Goal: Task Accomplishment & Management: Use online tool/utility

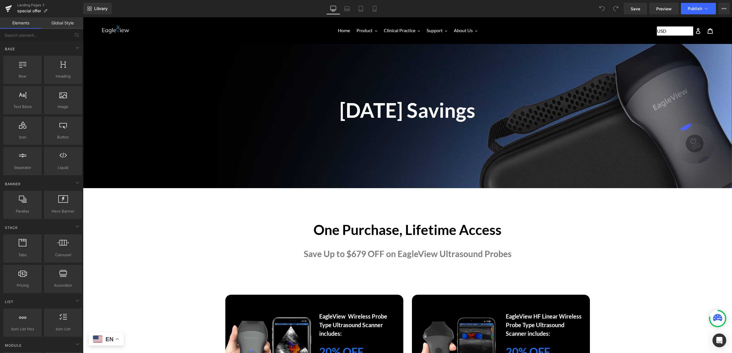
click at [83, 17] on div at bounding box center [83, 17] width 0 height 0
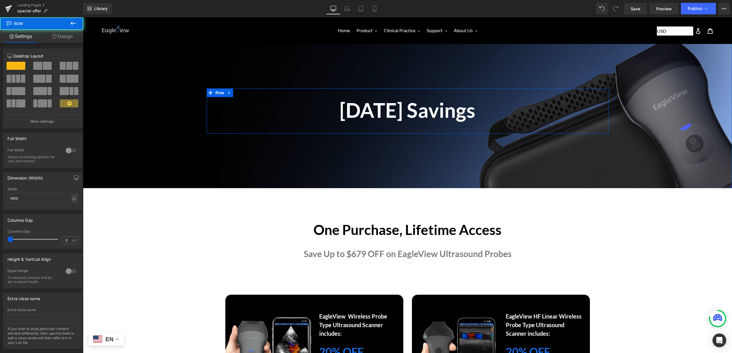
click at [419, 105] on h1 "Labor Day Savings" at bounding box center [408, 110] width 402 height 26
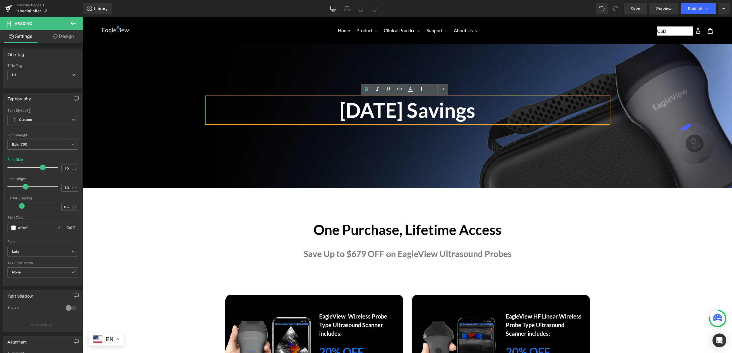
drag, startPoint x: 322, startPoint y: 117, endPoint x: 303, endPoint y: 109, distance: 20.3
click at [298, 118] on h1 "Labor Day Savings" at bounding box center [408, 110] width 402 height 26
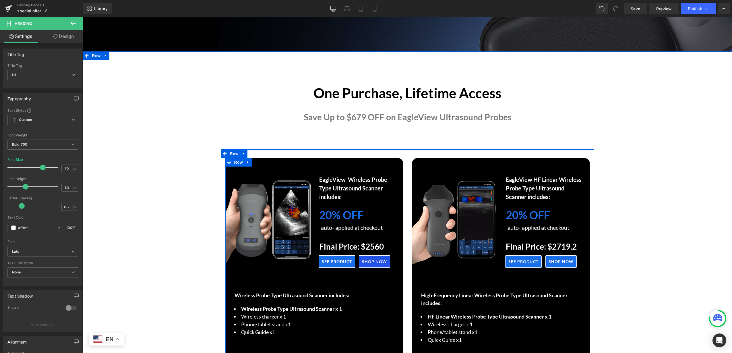
scroll to position [144, 0]
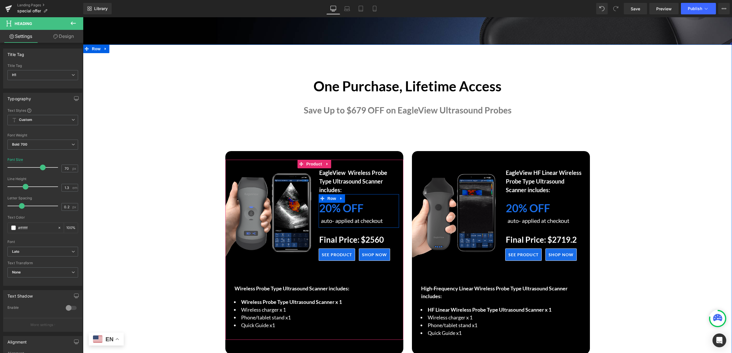
click at [330, 208] on strong "20% OFF" at bounding box center [341, 207] width 44 height 13
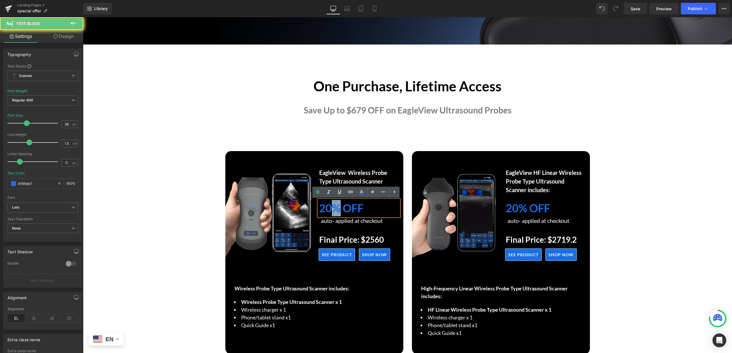
click at [330, 208] on strong "20% OFF" at bounding box center [341, 207] width 44 height 13
click at [359, 187] on link at bounding box center [361, 192] width 11 height 11
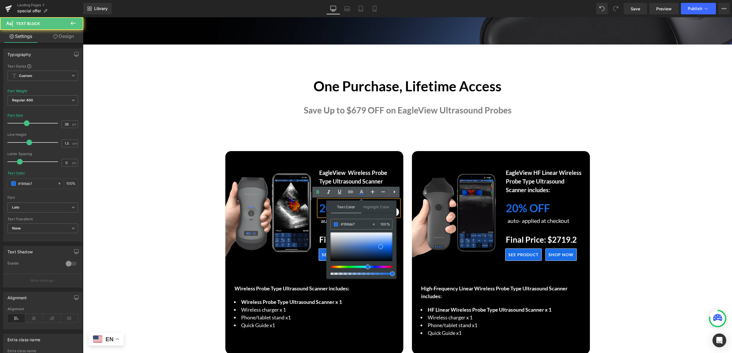
click at [323, 209] on strong "20% OFF" at bounding box center [341, 207] width 44 height 13
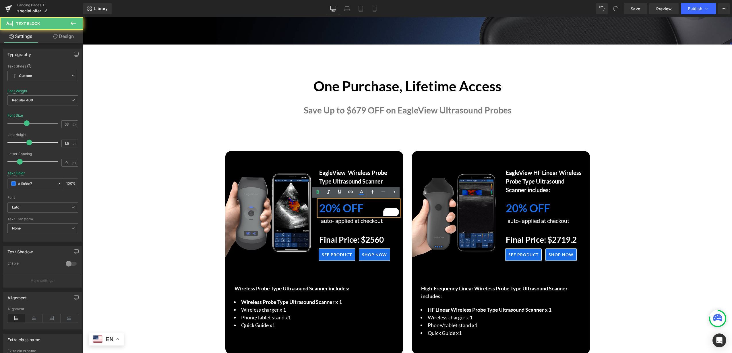
click at [333, 208] on strong "20% OFF" at bounding box center [341, 207] width 44 height 13
drag, startPoint x: 331, startPoint y: 208, endPoint x: 313, endPoint y: 211, distance: 18.0
click at [315, 211] on div "EagleView Wireless Probe Type Ultrasoun d Scanner includes: Text Block 20% OFF …" at bounding box center [359, 215] width 89 height 95
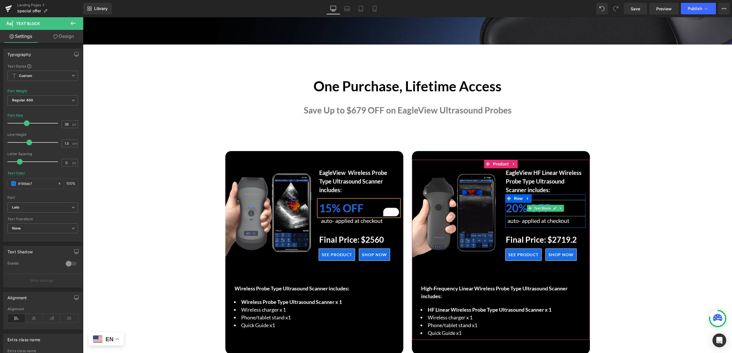
click at [518, 207] on strong "20% OFF" at bounding box center [528, 207] width 44 height 13
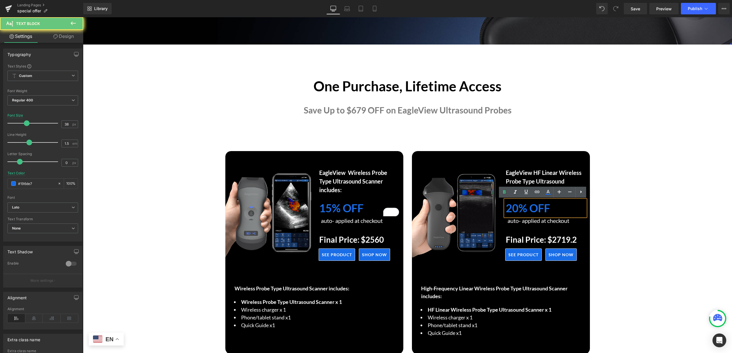
click at [516, 209] on strong "20% OFF" at bounding box center [528, 207] width 44 height 13
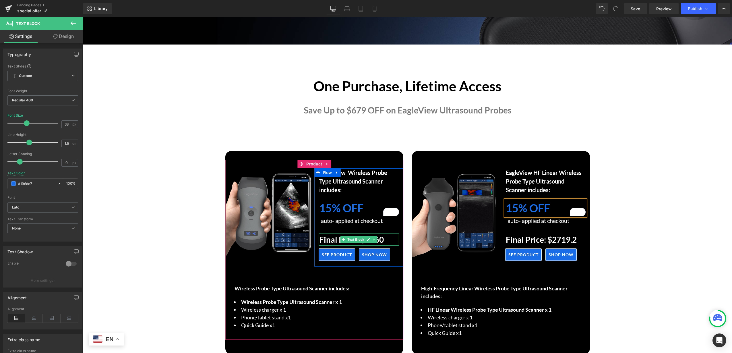
click at [373, 238] on icon at bounding box center [374, 239] width 3 height 3
click at [358, 239] on icon at bounding box center [359, 239] width 3 height 3
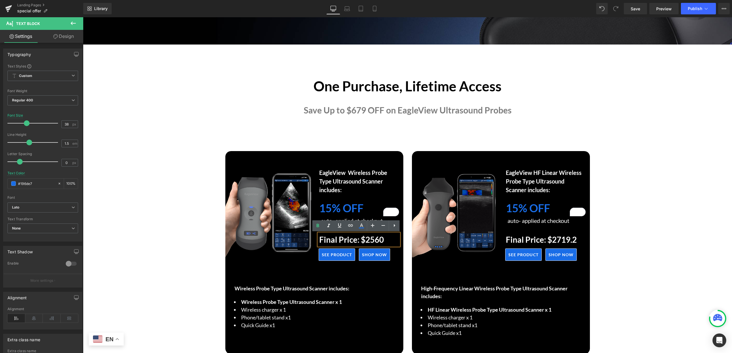
click at [377, 240] on strong "Final Price: $2560" at bounding box center [351, 240] width 65 height 10
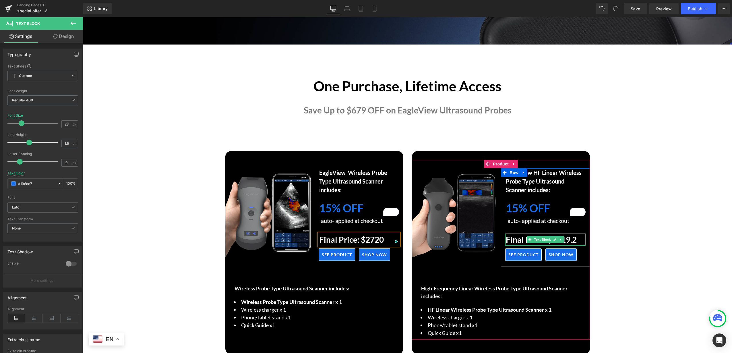
click at [570, 239] on strong "Final Price: $2719.2" at bounding box center [541, 240] width 71 height 10
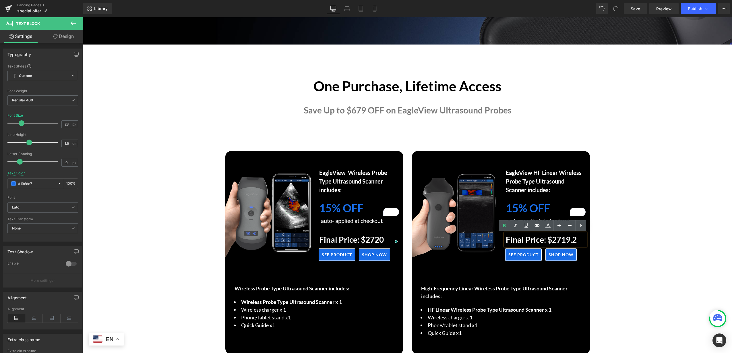
click at [552, 238] on strong "Final Price: $2719.2" at bounding box center [541, 240] width 71 height 10
drag, startPoint x: 551, startPoint y: 239, endPoint x: 577, endPoint y: 234, distance: 26.4
click at [578, 236] on p "Final Price: $2719.2" at bounding box center [546, 240] width 80 height 12
click at [701, 9] on span "Publish" at bounding box center [695, 8] width 14 height 5
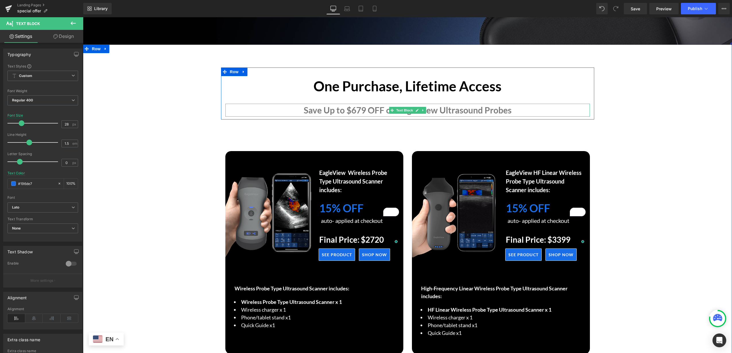
click at [356, 111] on p "Save Up to $679 OFF on EagleView Ultrasound Probes" at bounding box center [407, 110] width 365 height 13
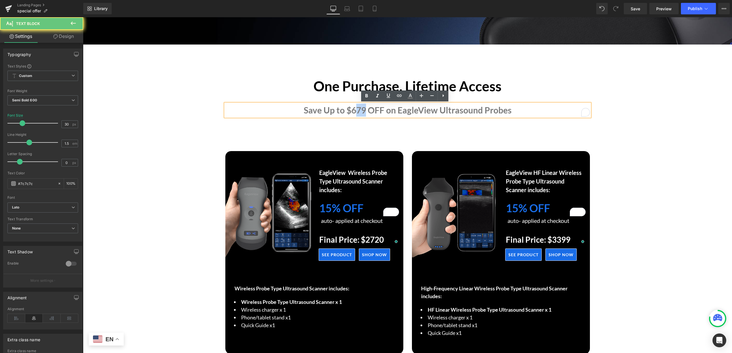
drag, startPoint x: 355, startPoint y: 110, endPoint x: 364, endPoint y: 112, distance: 9.4
click at [364, 112] on p "Save Up to $679 OFF on EagleView Ultrasound Probes" at bounding box center [407, 110] width 365 height 13
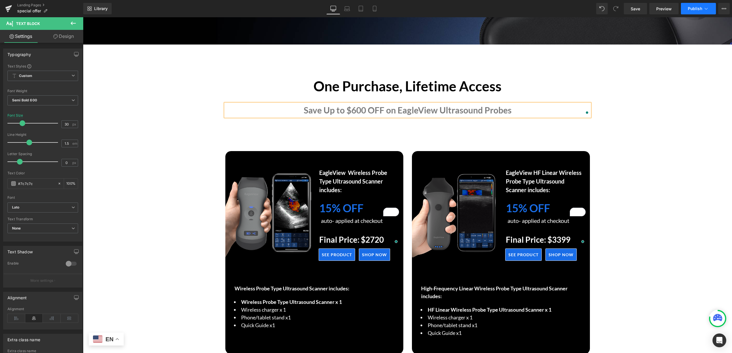
click at [691, 12] on button "Publish" at bounding box center [698, 8] width 35 height 11
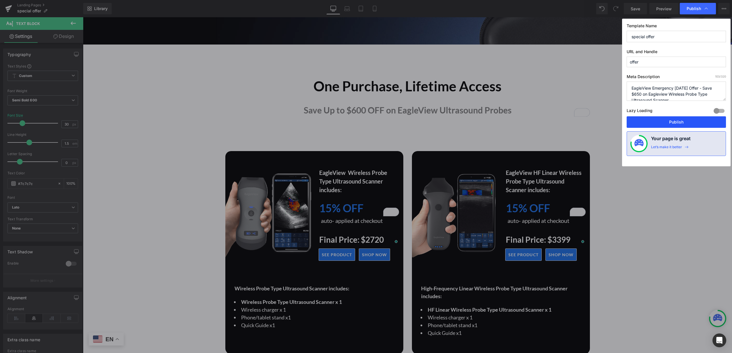
click at [674, 124] on button "Publish" at bounding box center [676, 121] width 99 height 11
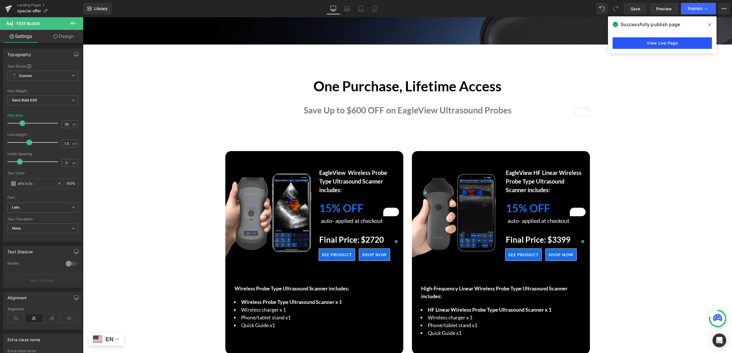
click at [675, 45] on link "View Live Page" at bounding box center [662, 42] width 99 height 11
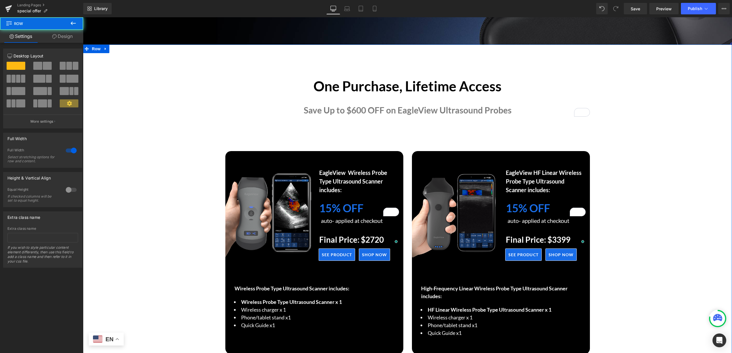
drag, startPoint x: 650, startPoint y: 265, endPoint x: 620, endPoint y: 272, distance: 30.7
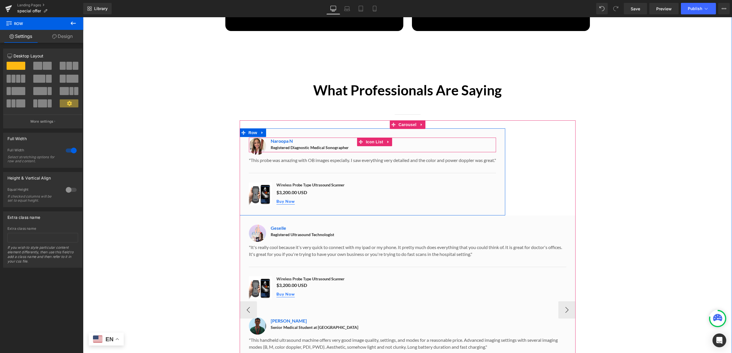
scroll to position [610, 0]
